Goal: Task Accomplishment & Management: Use online tool/utility

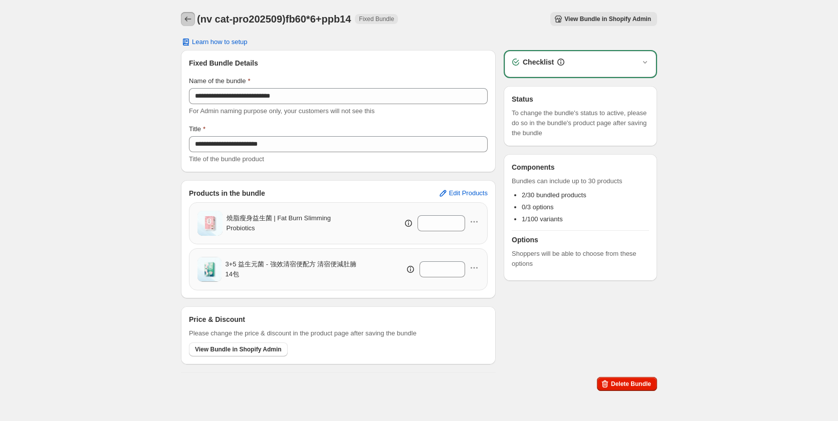
click at [189, 21] on icon "Back" at bounding box center [188, 19] width 10 height 10
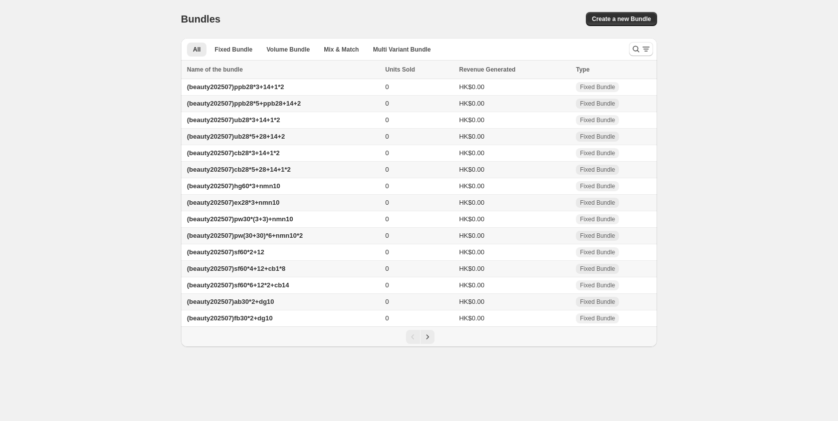
click at [619, 23] on button "Create a new Bundle" at bounding box center [621, 19] width 71 height 14
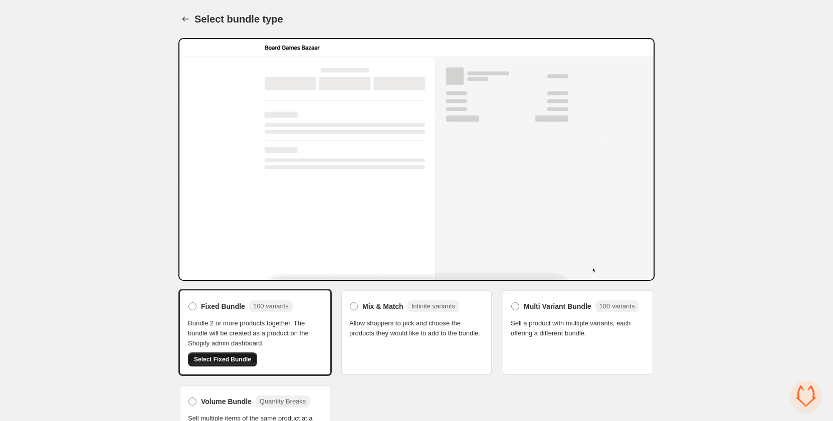
click at [235, 353] on button "Select Fixed Bundle" at bounding box center [222, 360] width 69 height 14
